Goal: Task Accomplishment & Management: Use online tool/utility

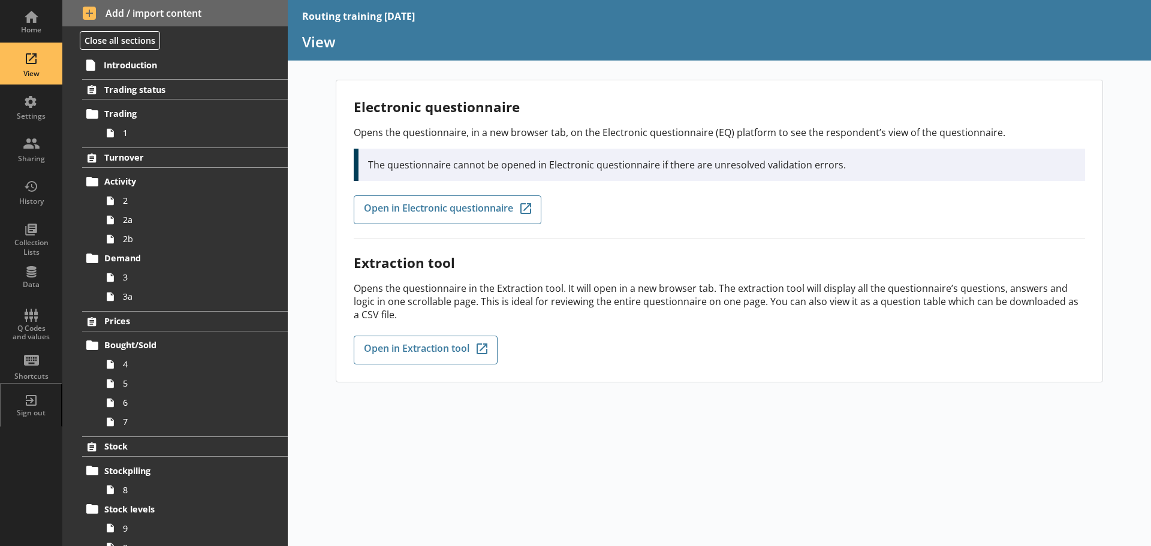
scroll to position [480, 0]
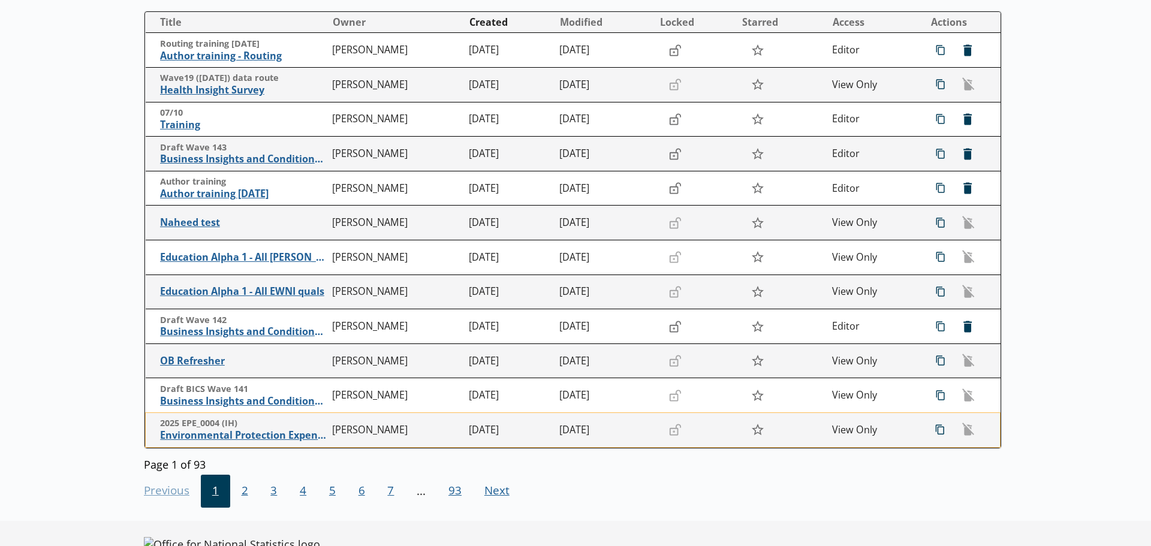
scroll to position [221, 0]
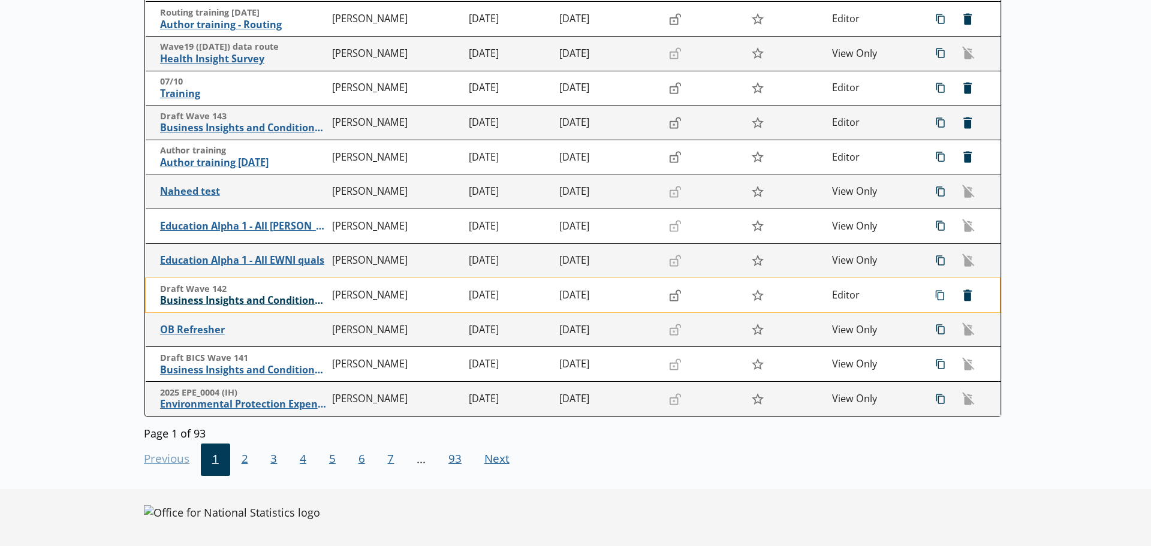
click at [236, 299] on span "Business Insights and Conditions Survey (BICS)" at bounding box center [243, 300] width 167 height 13
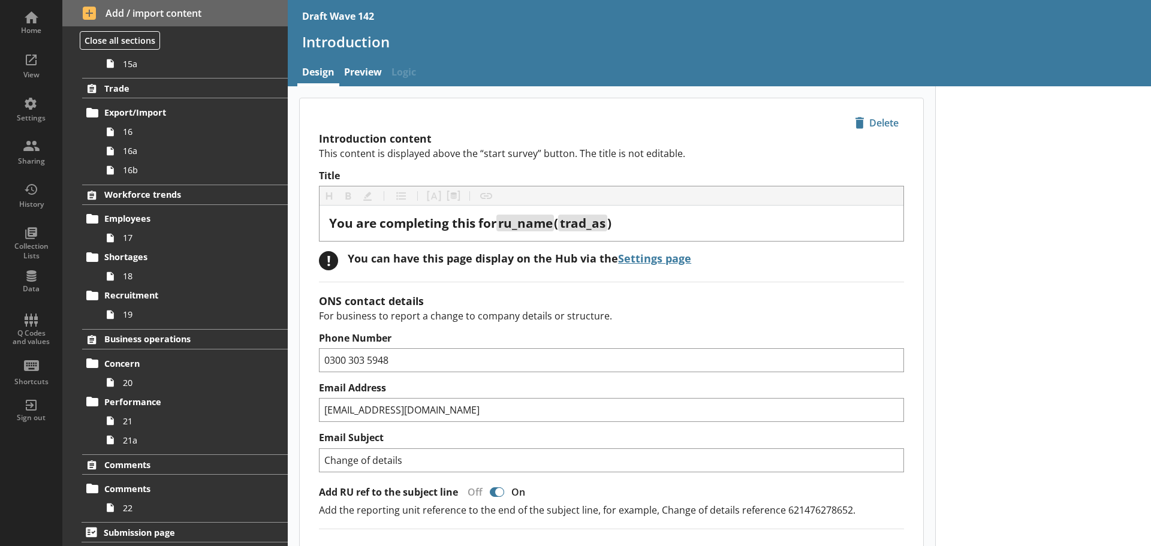
scroll to position [774, 0]
click at [149, 382] on span "20" at bounding box center [190, 381] width 134 height 11
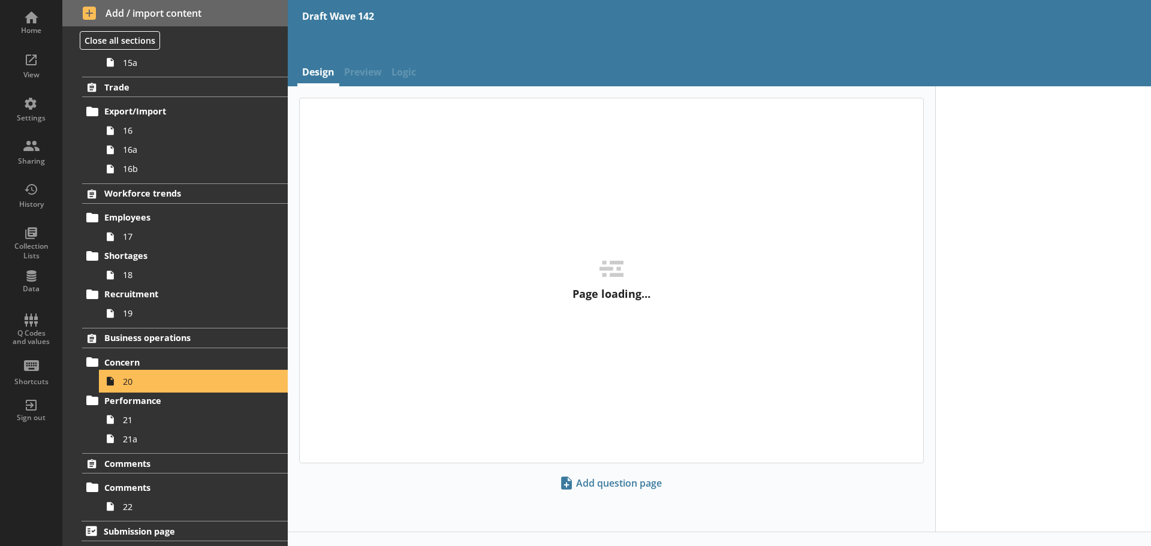
type textarea "x"
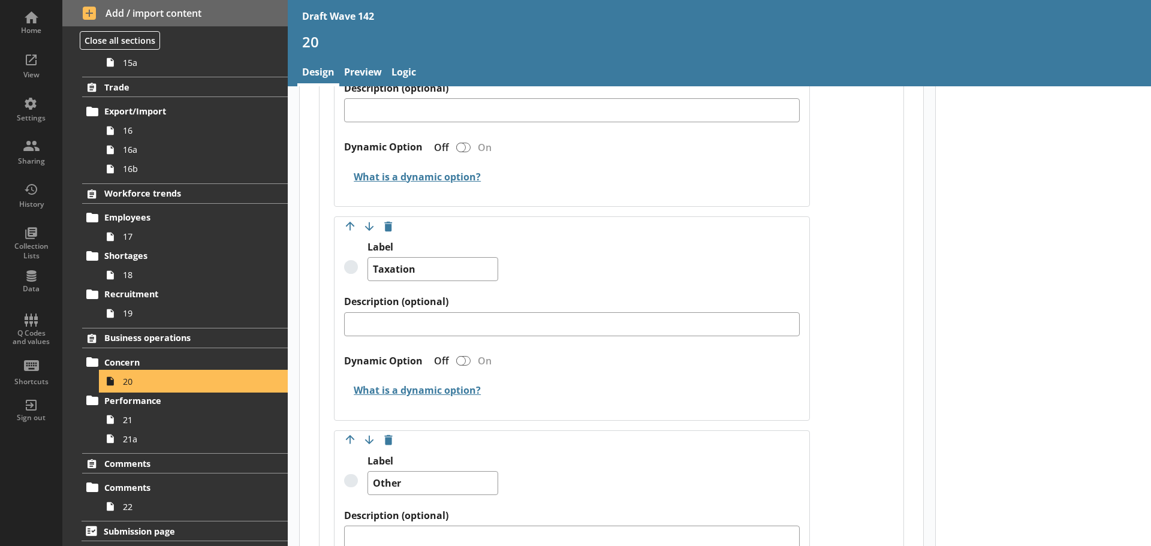
scroll to position [2398, 0]
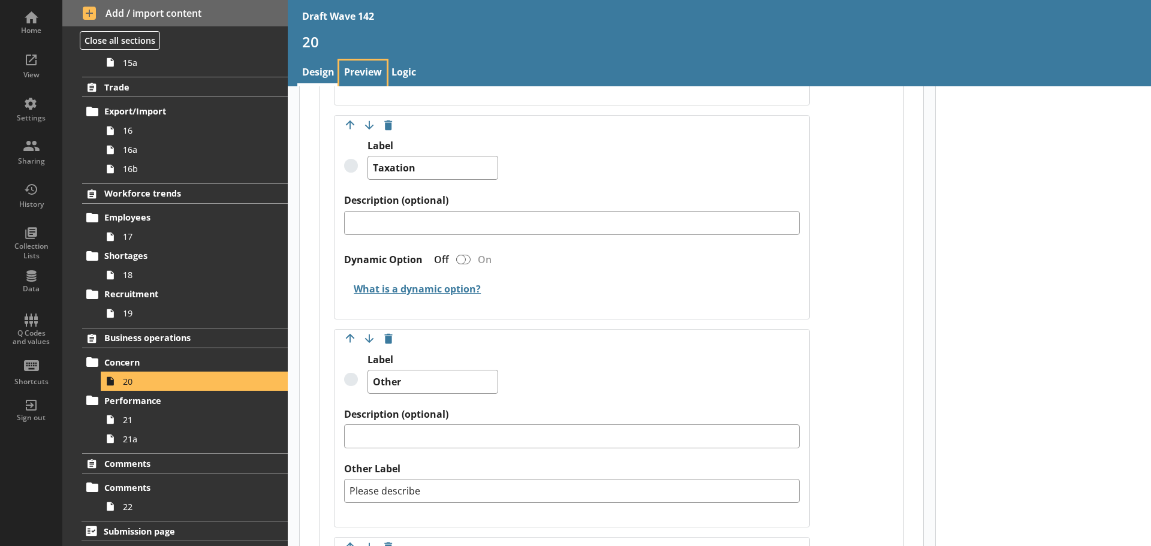
click at [366, 71] on link "Preview" at bounding box center [362, 74] width 47 height 26
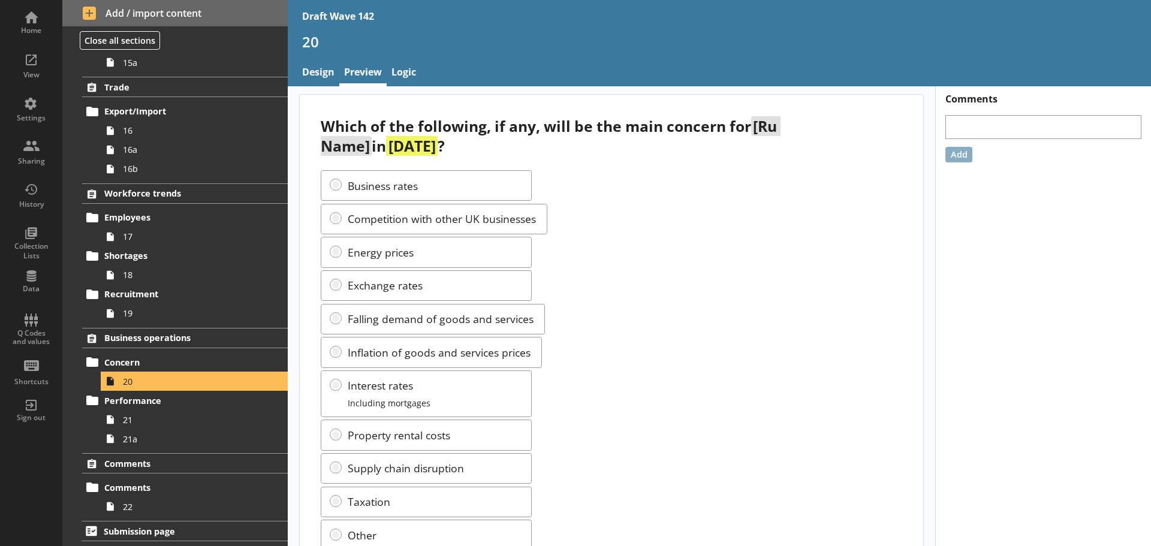
scroll to position [60, 0]
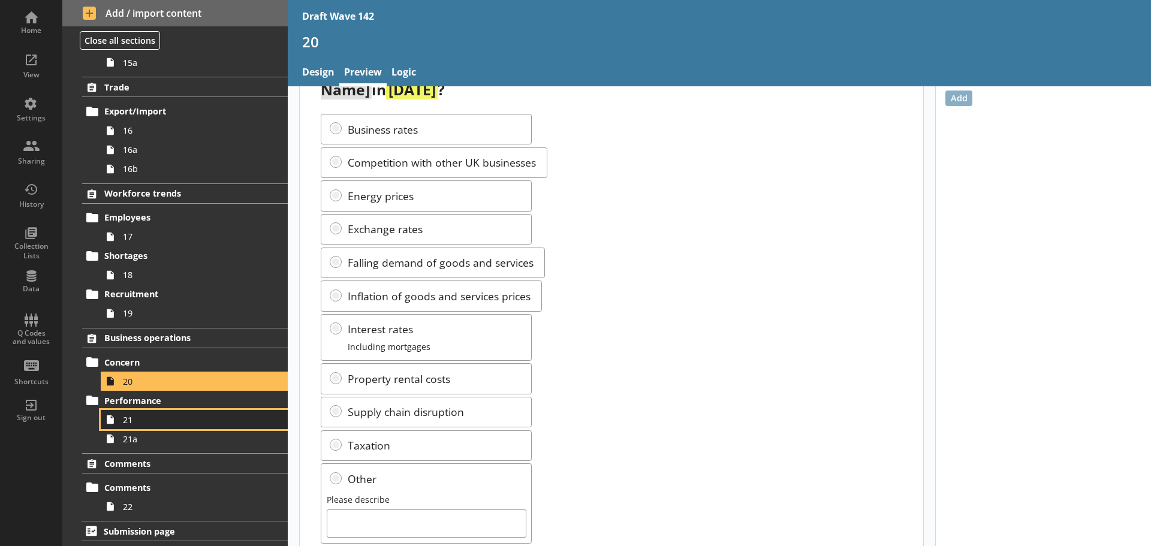
click at [180, 427] on link "21" at bounding box center [194, 419] width 187 height 19
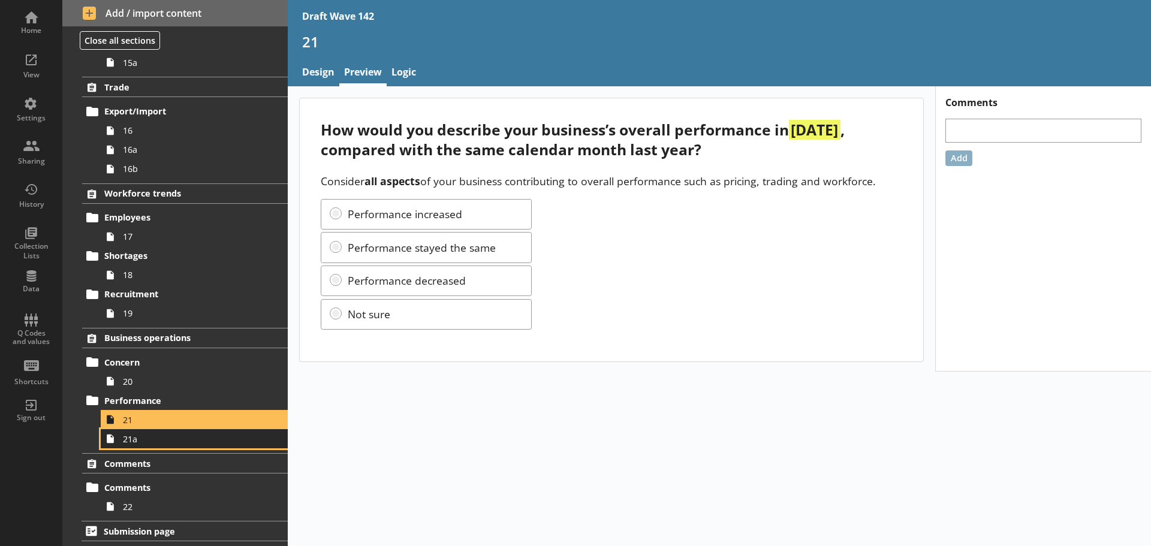
click at [183, 437] on span "21a" at bounding box center [190, 438] width 134 height 11
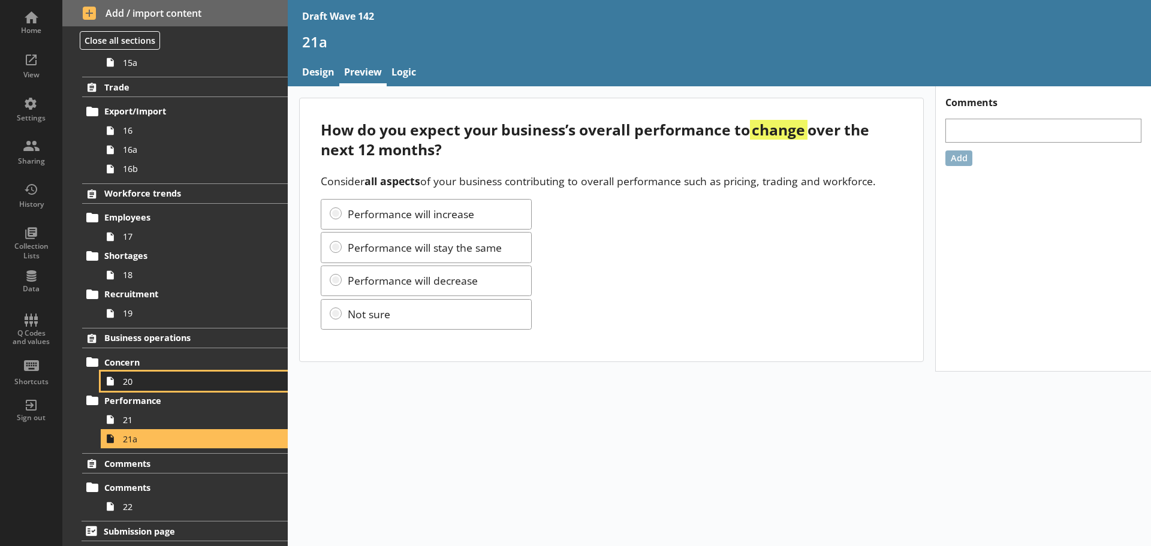
click at [164, 379] on span "20" at bounding box center [190, 381] width 134 height 11
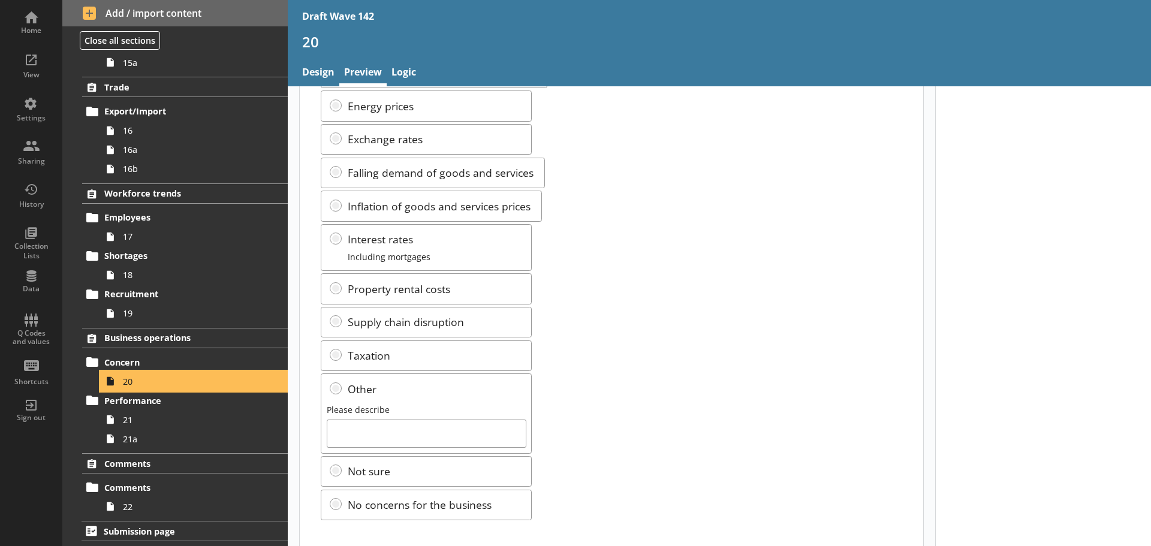
scroll to position [165, 0]
